Goal: Task Accomplishment & Management: Manage account settings

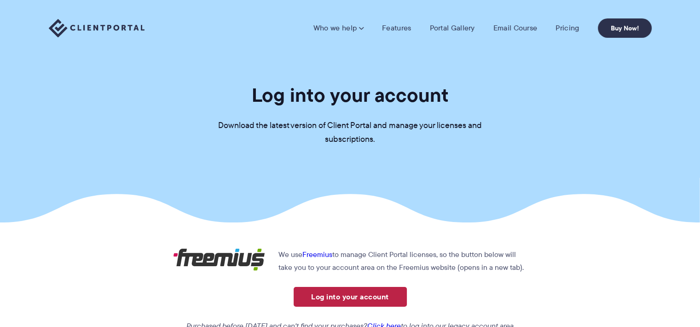
click at [364, 297] on link "Log into your account" at bounding box center [349, 297] width 113 height 20
click at [349, 298] on link "Log into your account" at bounding box center [349, 297] width 113 height 20
